Goal: Transaction & Acquisition: Purchase product/service

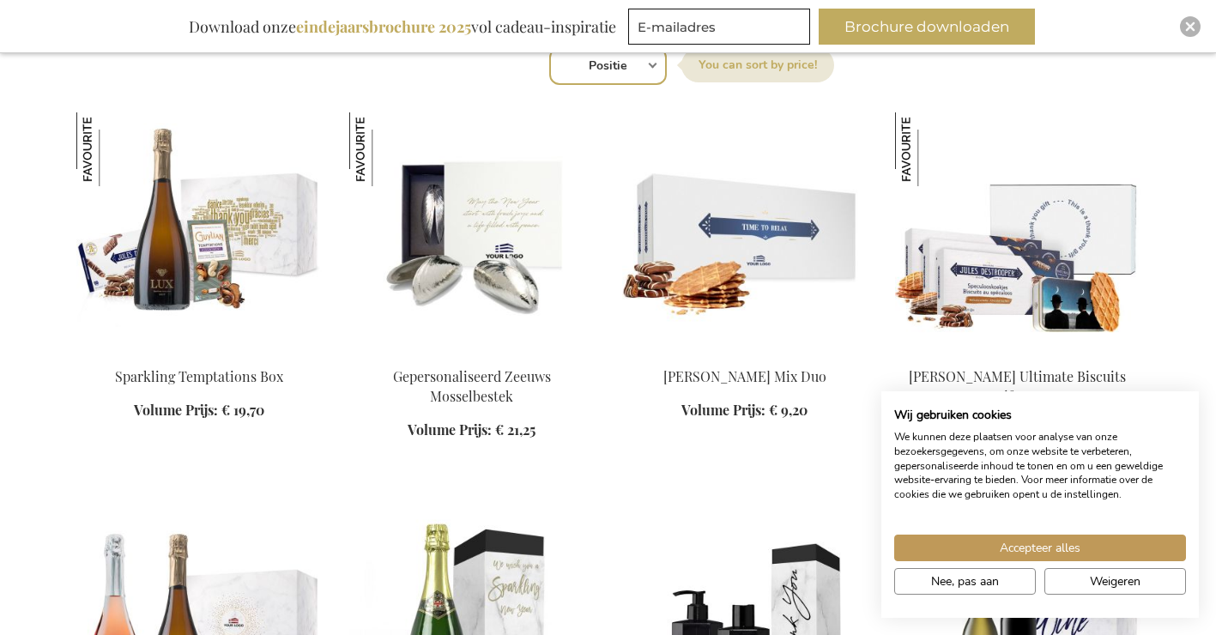
scroll to position [687, 0]
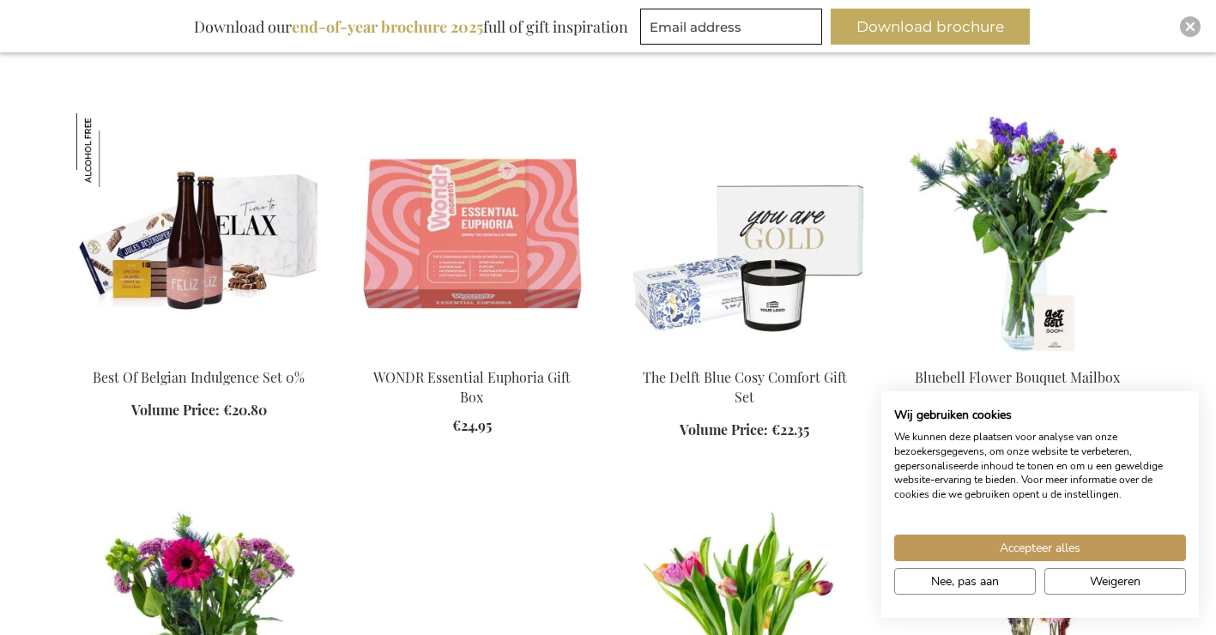
scroll to position [2317, 0]
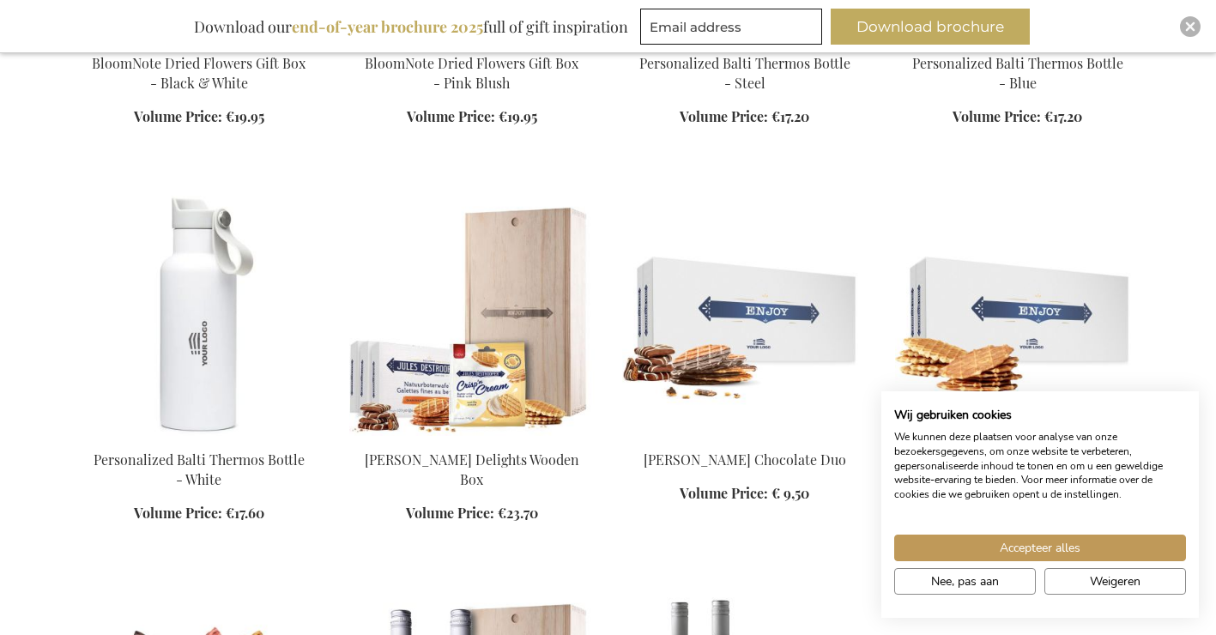
scroll to position [3347, 0]
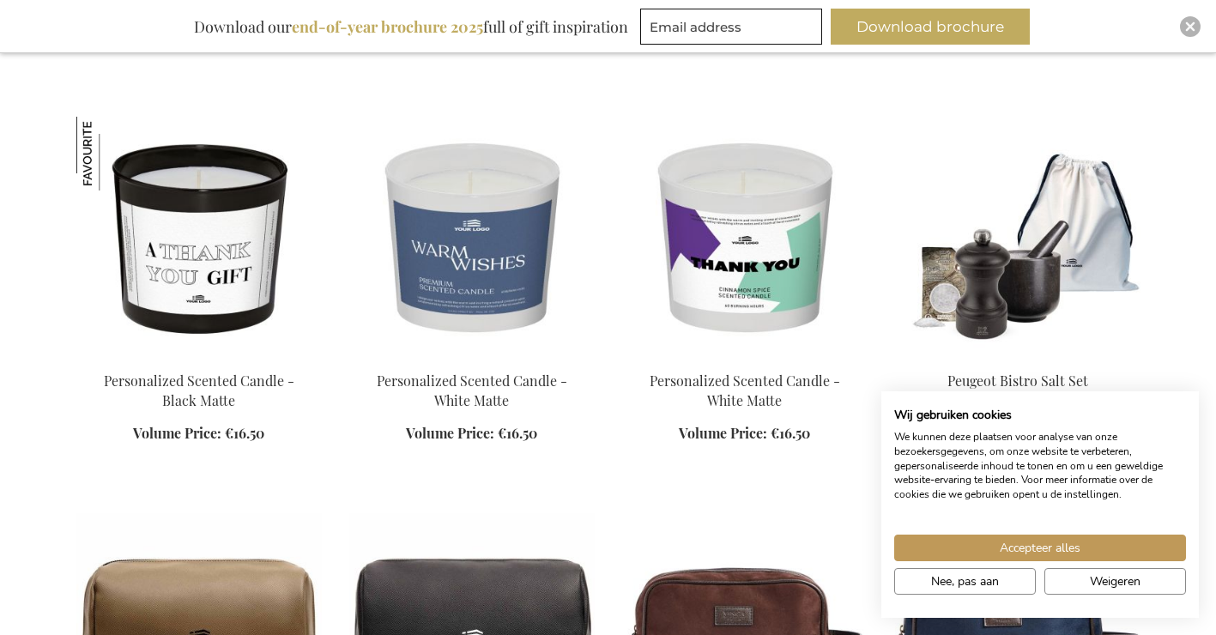
scroll to position [4377, 0]
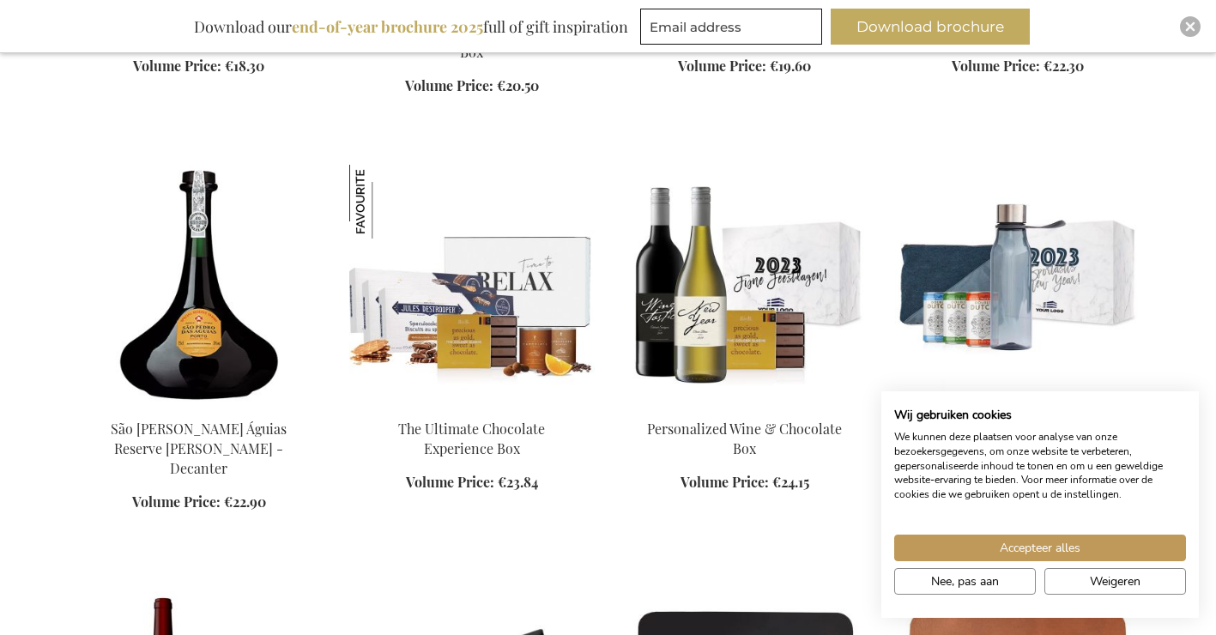
scroll to position [8240, 0]
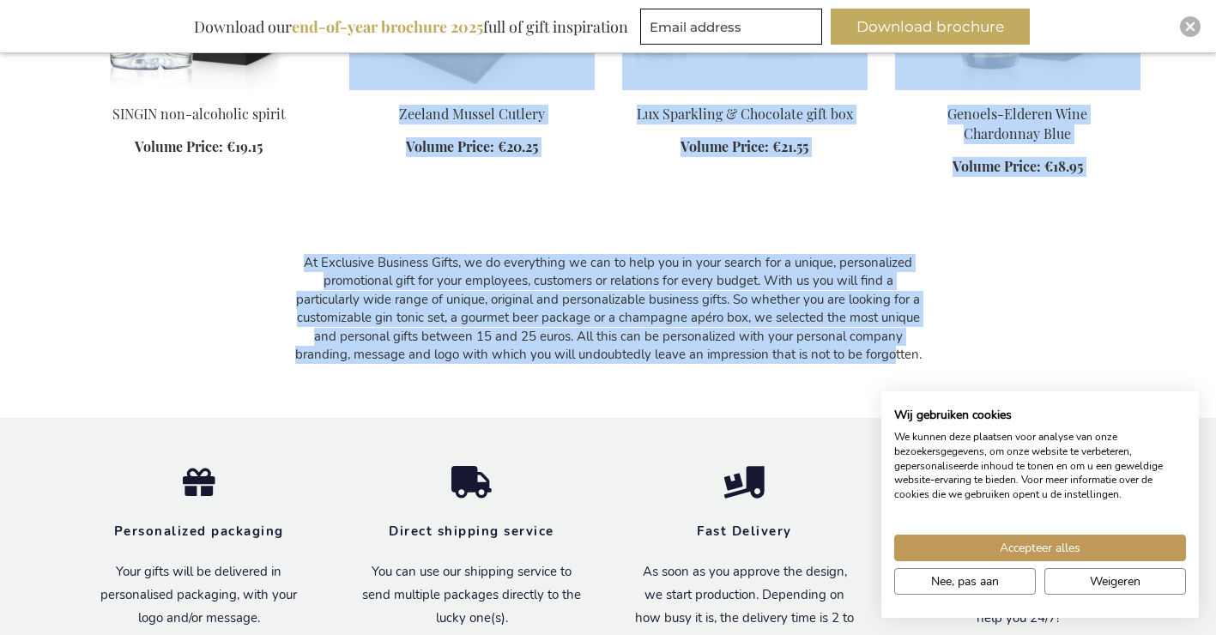
scroll to position [9637, 0]
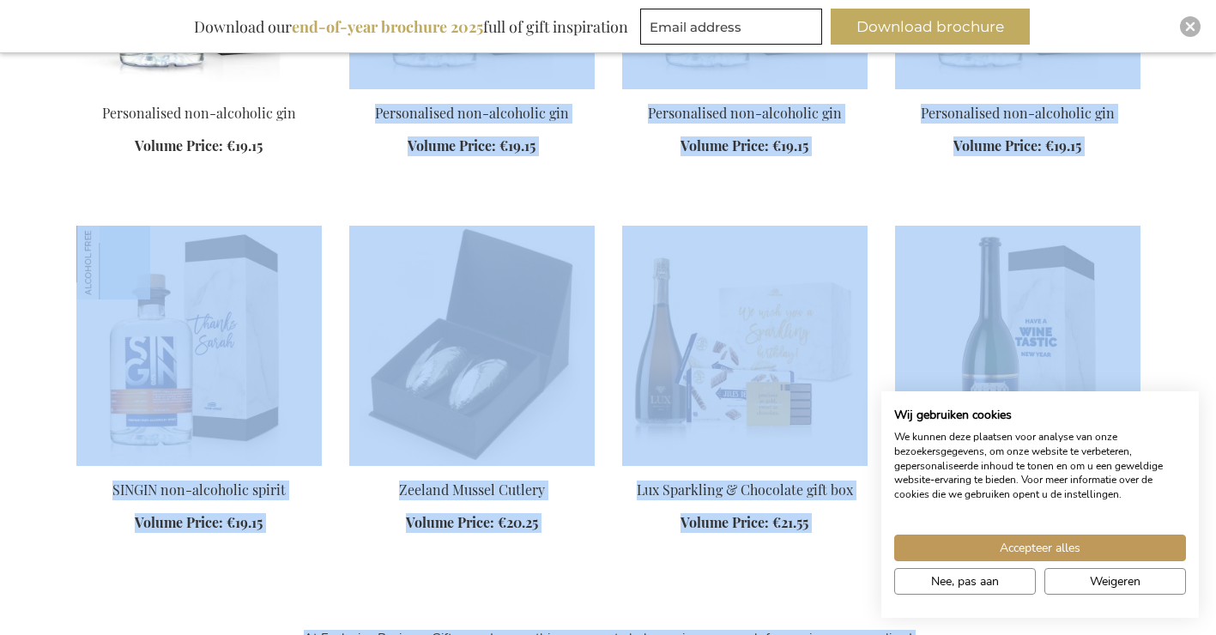
drag, startPoint x: 605, startPoint y: 375, endPoint x: 591, endPoint y: -43, distance: 418.3
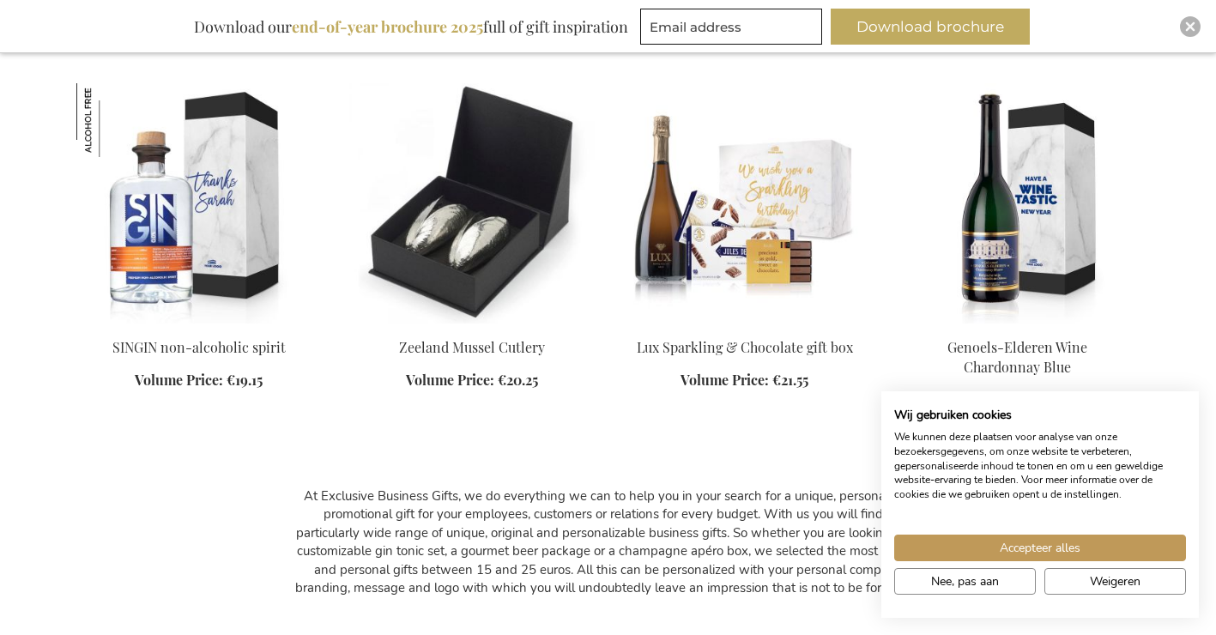
scroll to position [9809, 0]
